Goal: Task Accomplishment & Management: Complete application form

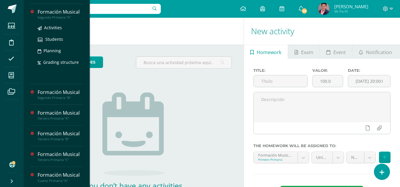
scroll to position [59, 0]
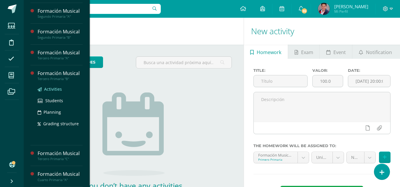
click at [49, 89] on span "Activities" at bounding box center [53, 89] width 18 height 6
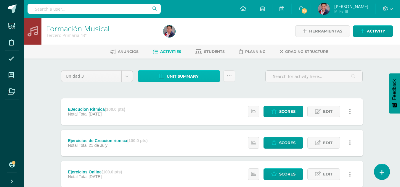
click at [181, 77] on span "Unit summary" at bounding box center [183, 76] width 32 height 11
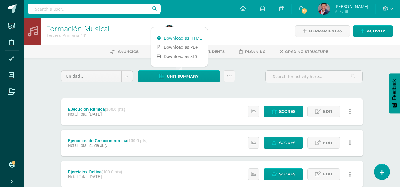
click at [172, 39] on link "Download as HTML" at bounding box center [179, 37] width 57 height 9
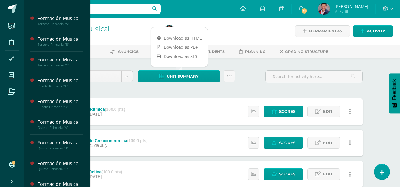
scroll to position [164, 0]
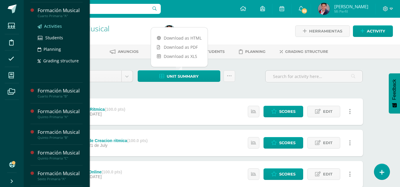
click at [52, 27] on span "Activities" at bounding box center [53, 26] width 18 height 6
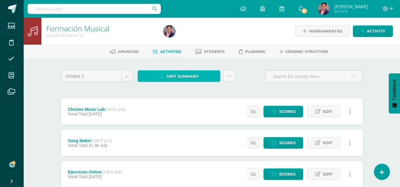
click at [179, 80] on span "Unit summary" at bounding box center [183, 76] width 32 height 11
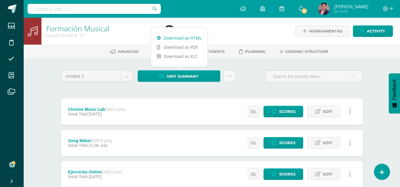
click at [183, 40] on link "Download as HTML" at bounding box center [179, 37] width 57 height 9
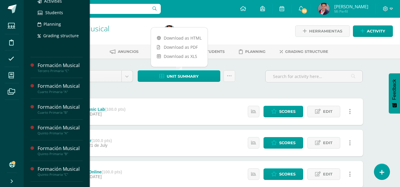
scroll to position [148, 0]
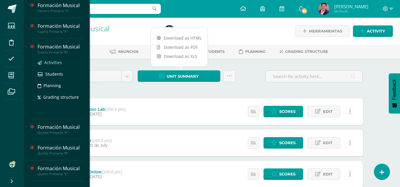
click at [52, 64] on span "Activities" at bounding box center [53, 63] width 18 height 6
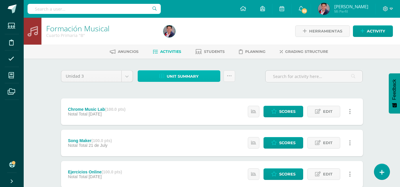
click at [172, 76] on span "Unit summary" at bounding box center [183, 76] width 32 height 11
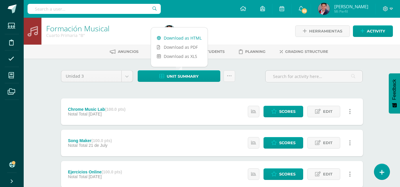
click at [183, 40] on link "Download as HTML" at bounding box center [179, 37] width 57 height 9
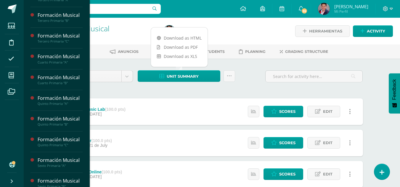
scroll to position [177, 0]
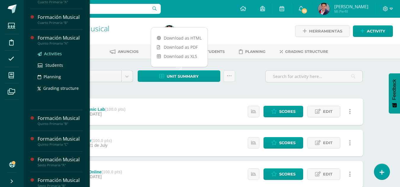
click at [52, 52] on span "Activities" at bounding box center [53, 54] width 18 height 6
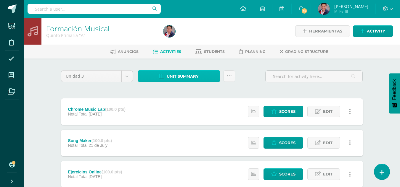
click at [194, 72] on span "Unit summary" at bounding box center [183, 76] width 32 height 11
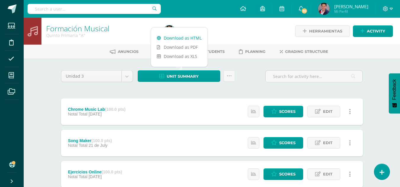
click at [185, 36] on link "Download as HTML" at bounding box center [179, 37] width 57 height 9
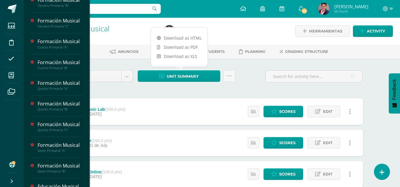
scroll to position [193, 0]
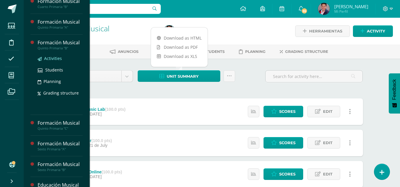
click at [54, 59] on span "Activities" at bounding box center [53, 59] width 18 height 6
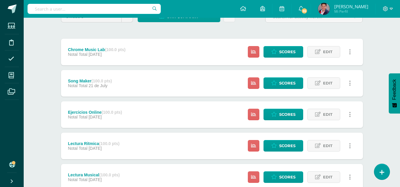
scroll to position [89, 0]
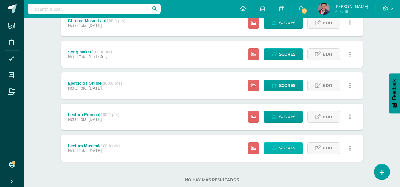
click at [287, 147] on span "Scores" at bounding box center [287, 148] width 16 height 11
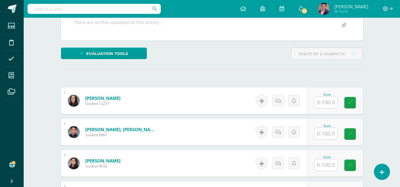
scroll to position [118, 0]
click at [326, 107] on input "text" at bounding box center [325, 102] width 23 height 12
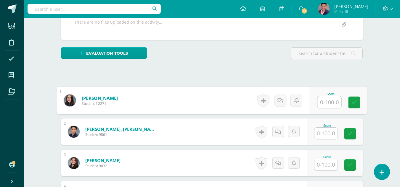
click at [330, 102] on input "text" at bounding box center [329, 102] width 24 height 12
click at [325, 99] on input "text" at bounding box center [329, 102] width 24 height 12
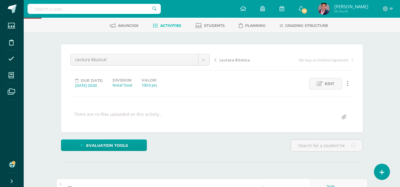
scroll to position [59, 0]
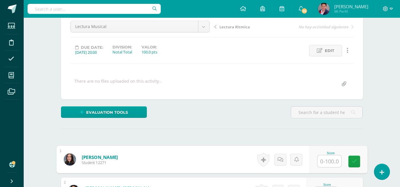
click at [332, 159] on input "text" at bounding box center [329, 162] width 24 height 12
click at [332, 160] on input "text" at bounding box center [329, 162] width 24 height 12
type input "95"
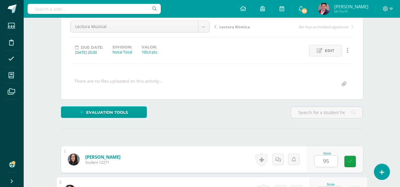
scroll to position [70, 0]
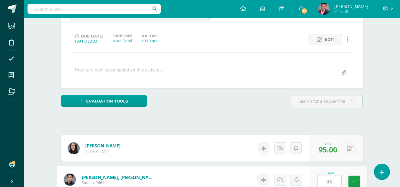
type input "95"
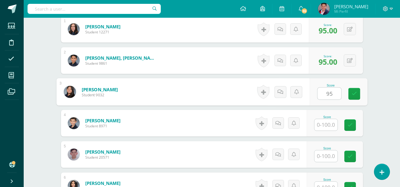
type input "95"
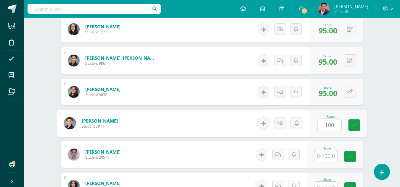
type input "100"
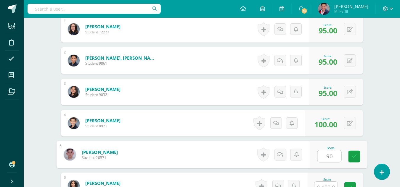
type input "90"
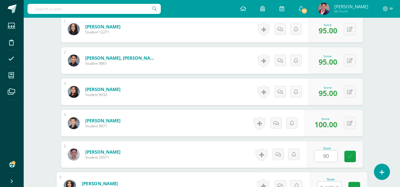
scroll to position [196, 0]
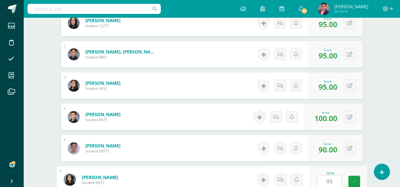
type input "95"
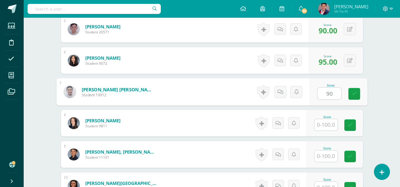
type input "90"
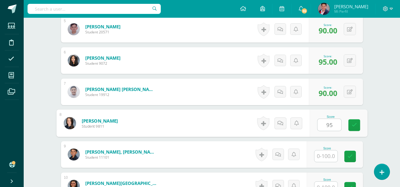
type input "95"
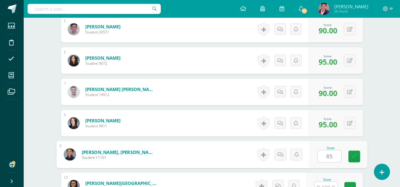
type input "85"
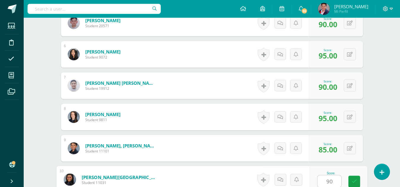
type input "90"
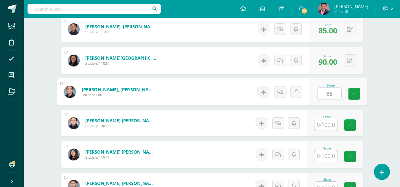
type input "85"
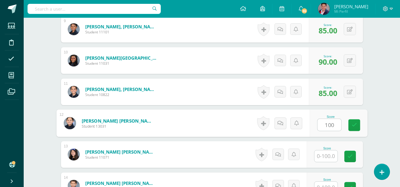
type input "100"
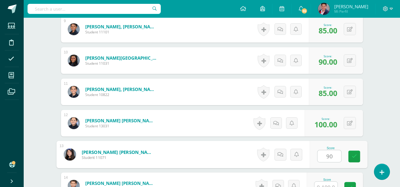
type input "90"
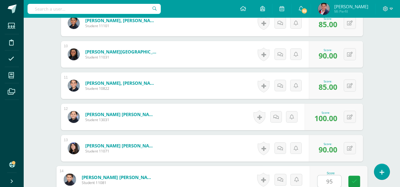
type input "95"
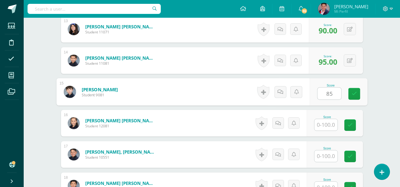
type input "85"
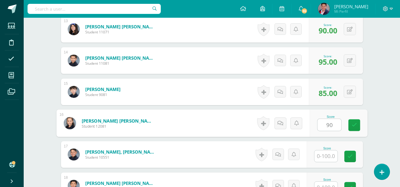
type input "90"
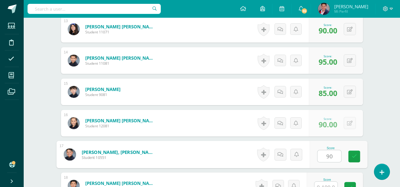
type input "90"
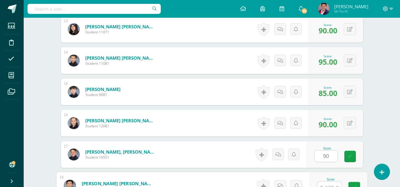
scroll to position [572, 0]
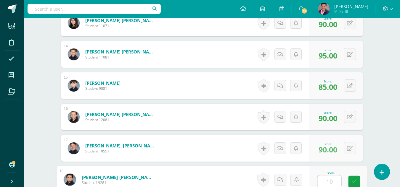
type input "100"
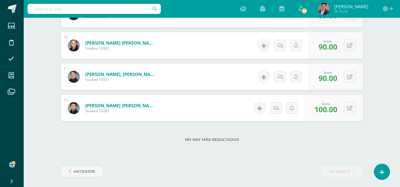
scroll to position [646, 0]
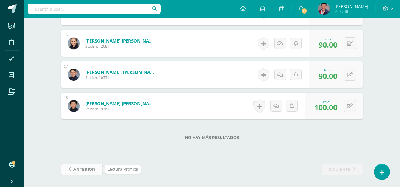
click at [74, 168] on span "anterior" at bounding box center [84, 169] width 22 height 11
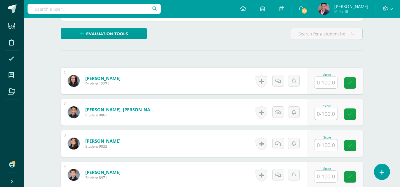
scroll to position [149, 0]
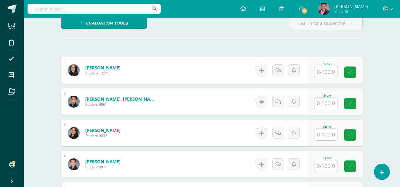
click at [318, 69] on input "text" at bounding box center [325, 72] width 23 height 12
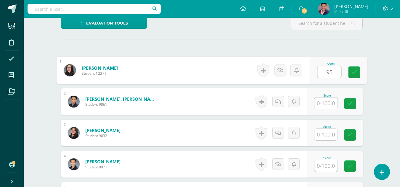
type input "95"
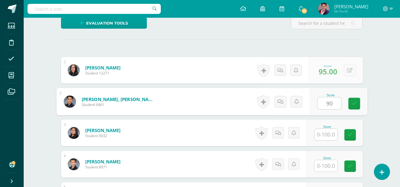
type input "90"
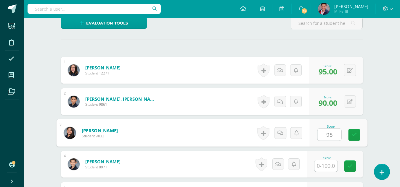
type input "95"
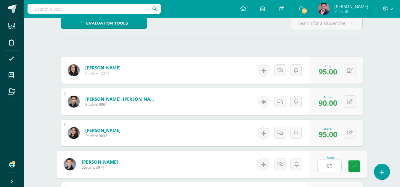
type input "95"
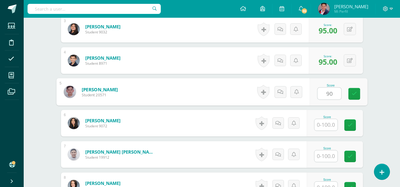
type input "90"
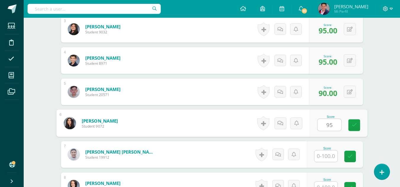
type input "95"
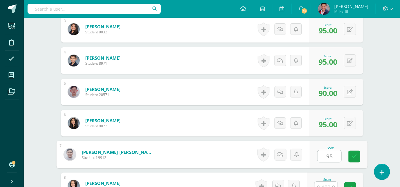
type input "95"
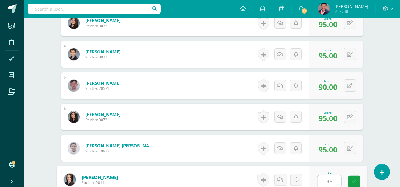
type input "95"
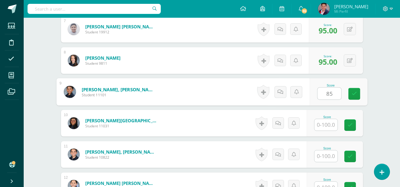
type input "85"
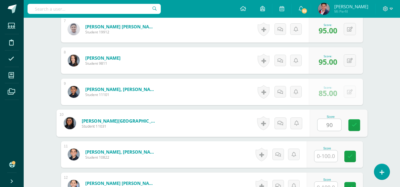
type input "90"
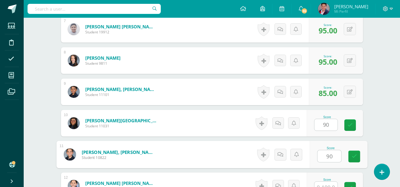
type input "90"
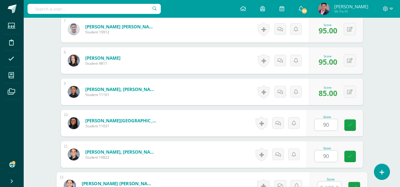
scroll to position [384, 0]
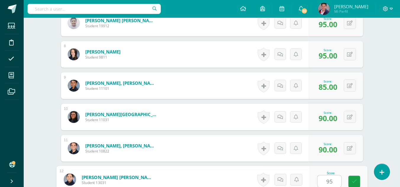
type input "95"
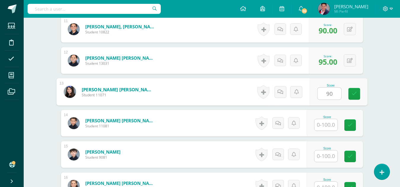
type input "90"
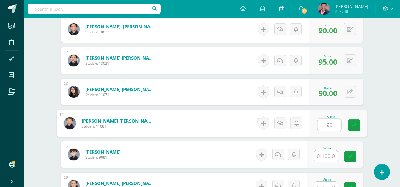
type input "95"
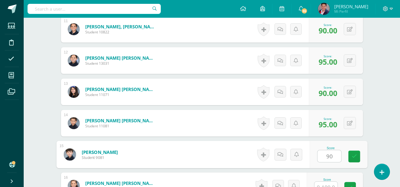
type input "90"
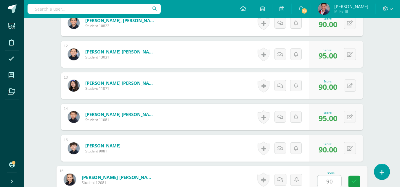
type input "90"
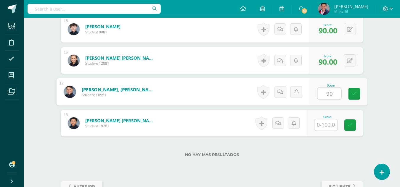
type input "90"
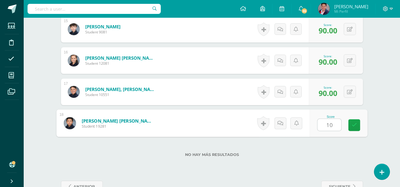
type input "100"
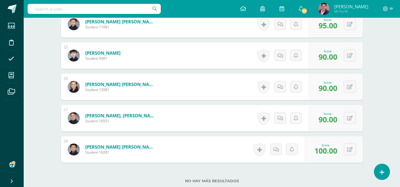
scroll to position [646, 0]
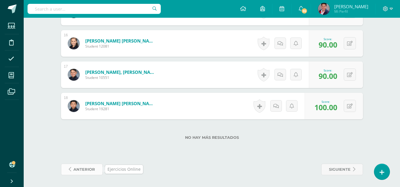
click at [92, 168] on span "anterior" at bounding box center [84, 169] width 22 height 11
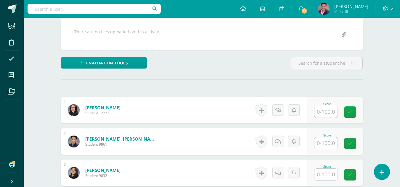
scroll to position [119, 0]
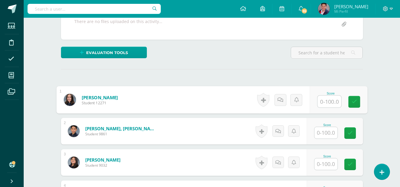
click at [324, 103] on input "text" at bounding box center [329, 102] width 24 height 12
click at [325, 102] on input "text" at bounding box center [329, 102] width 24 height 12
type input "95"
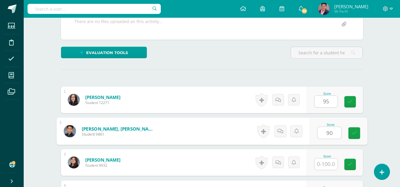
type input "90"
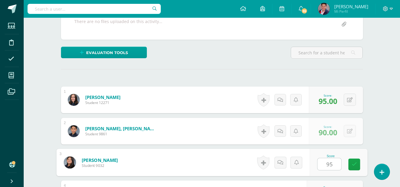
type input "95"
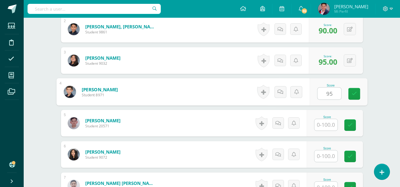
type input "95"
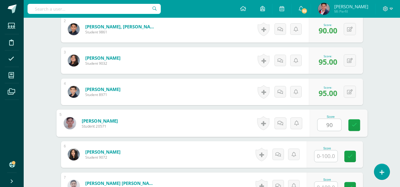
type input "90"
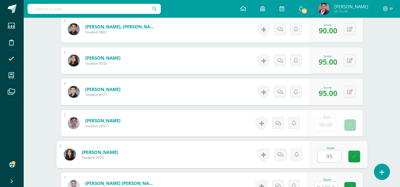
type input "95"
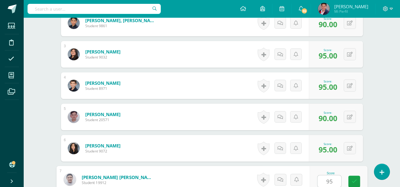
type input "95"
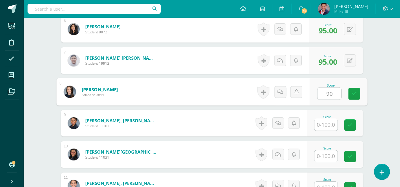
type input "90"
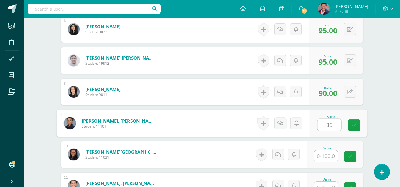
type input "85"
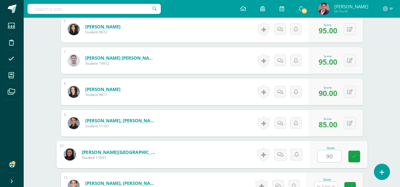
type input "90"
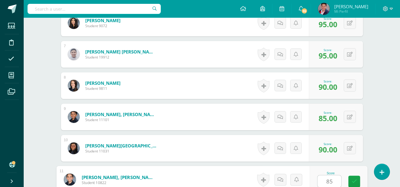
type input "85"
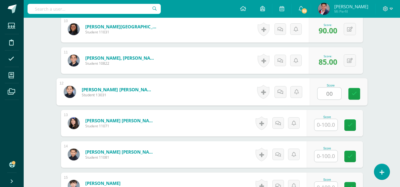
type input "0"
type input "100"
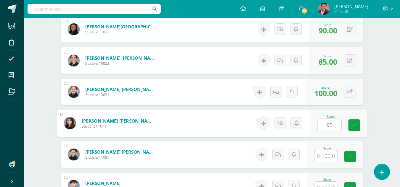
type input "95"
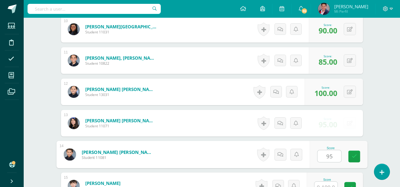
type input "95"
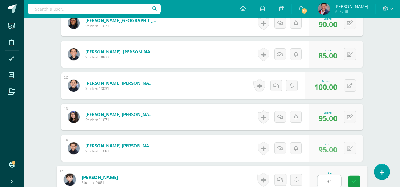
type input "90"
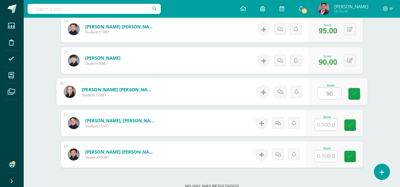
type input "90"
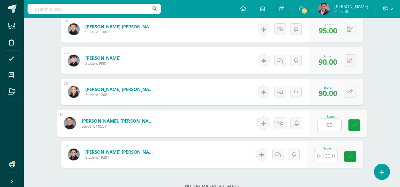
type input "90"
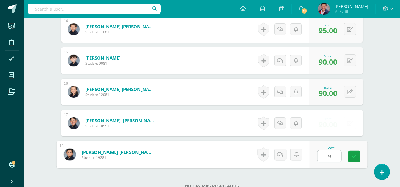
type input "95"
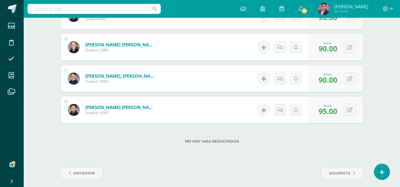
scroll to position [646, 0]
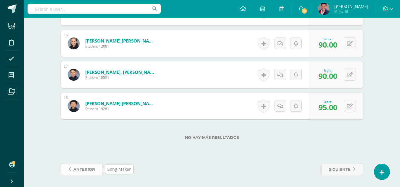
click at [89, 167] on span "anterior" at bounding box center [84, 169] width 22 height 11
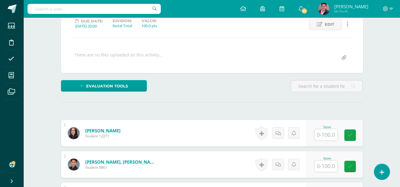
scroll to position [119, 0]
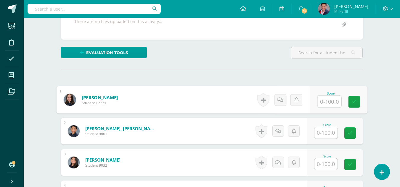
click at [318, 102] on input "text" at bounding box center [329, 102] width 24 height 12
type input "95"
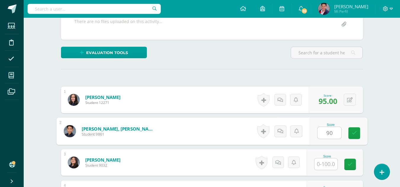
type input "90"
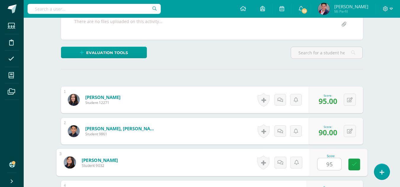
type input "95"
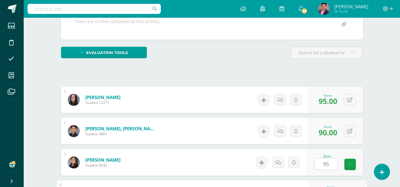
scroll to position [221, 0]
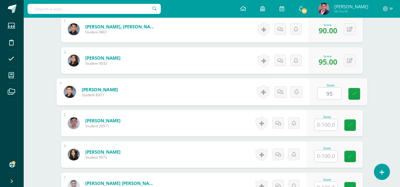
type input "95"
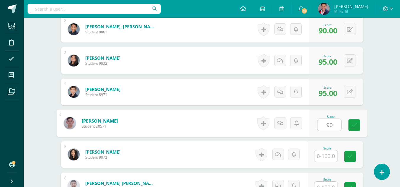
type input "90"
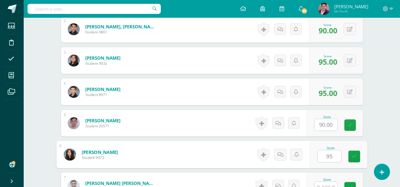
type input "95"
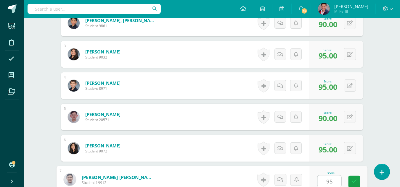
type input "95"
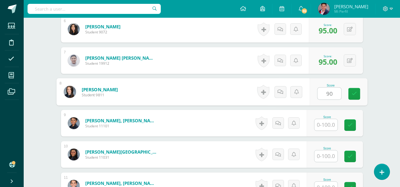
type input "90"
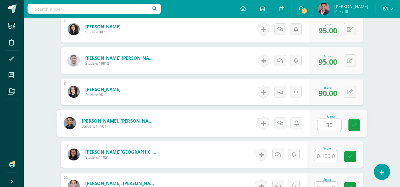
type input "85"
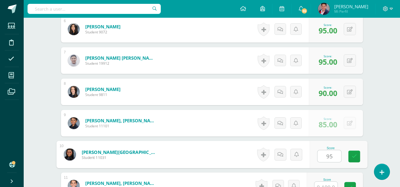
type input "95"
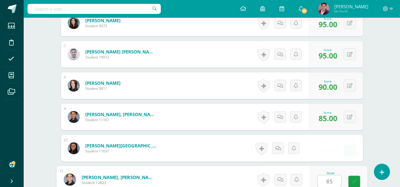
type input "85"
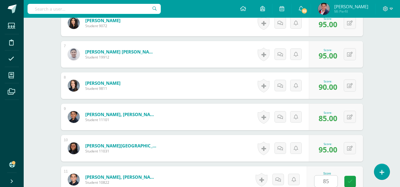
scroll to position [472, 0]
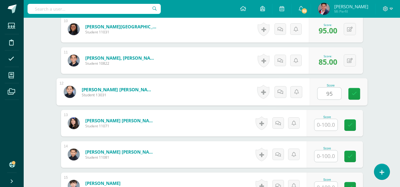
type input "95"
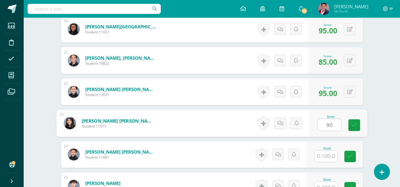
type input "90"
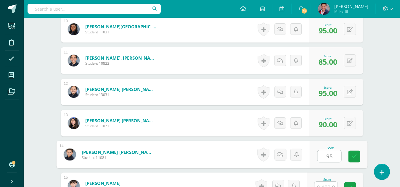
type input "95"
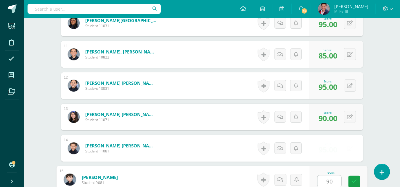
type input "90"
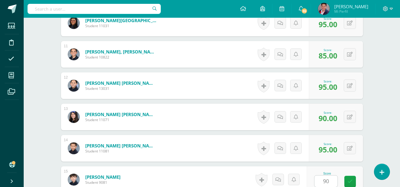
scroll to position [597, 0]
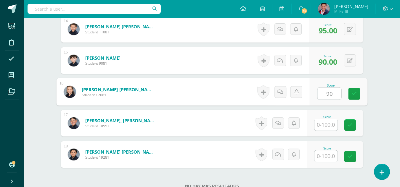
type input "90"
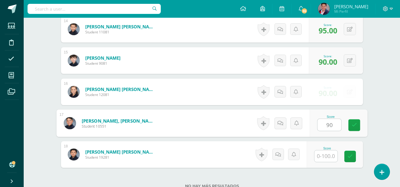
type input "90"
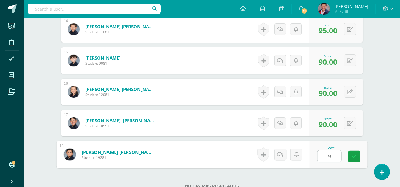
type input "95"
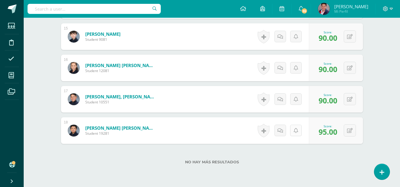
scroll to position [646, 0]
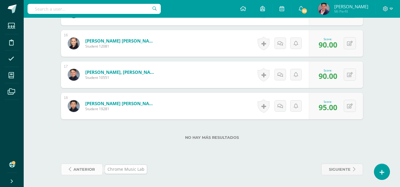
click at [90, 167] on span "anterior" at bounding box center [84, 169] width 22 height 11
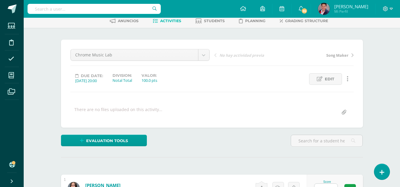
scroll to position [89, 0]
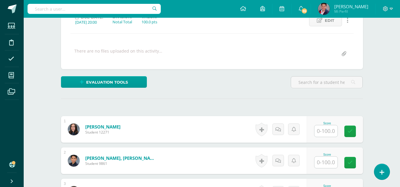
click at [327, 131] on input "text" at bounding box center [325, 131] width 23 height 12
click at [320, 131] on input "text" at bounding box center [329, 131] width 24 height 12
